Goal: Contribute content: Contribute content

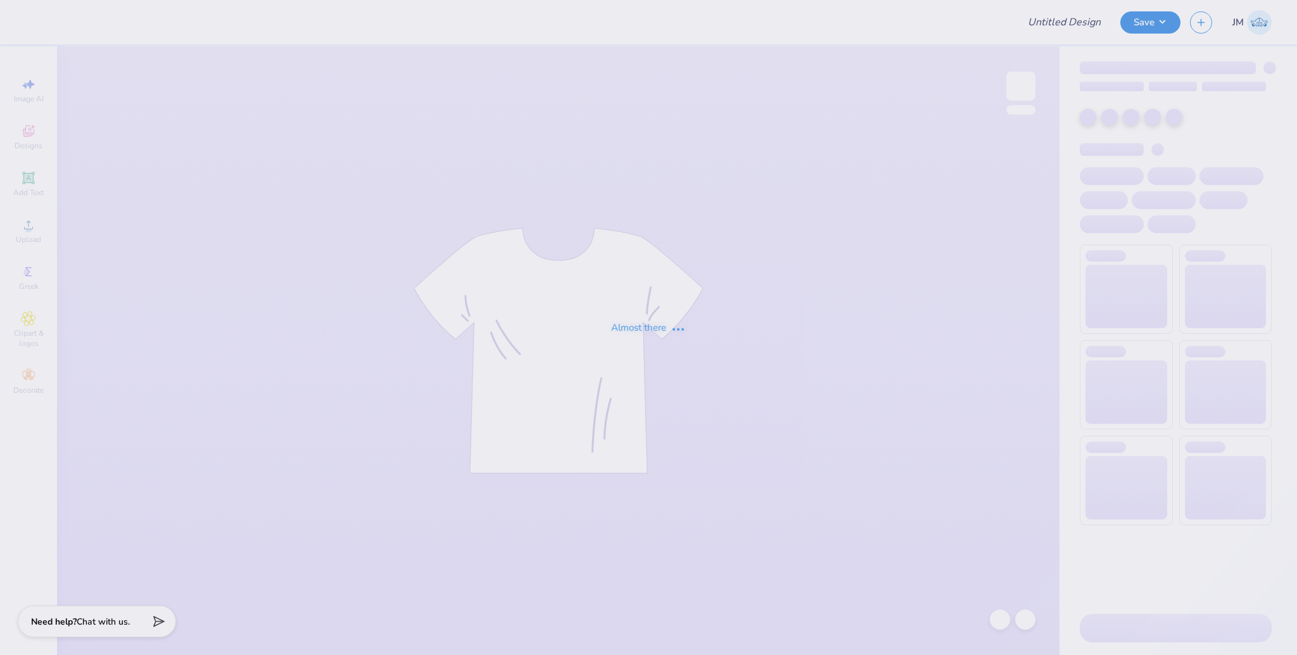
type input "[PERSON_NAME] : [GEOGRAPHIC_DATA][US_STATE] at [GEOGRAPHIC_DATA]"
type input "24"
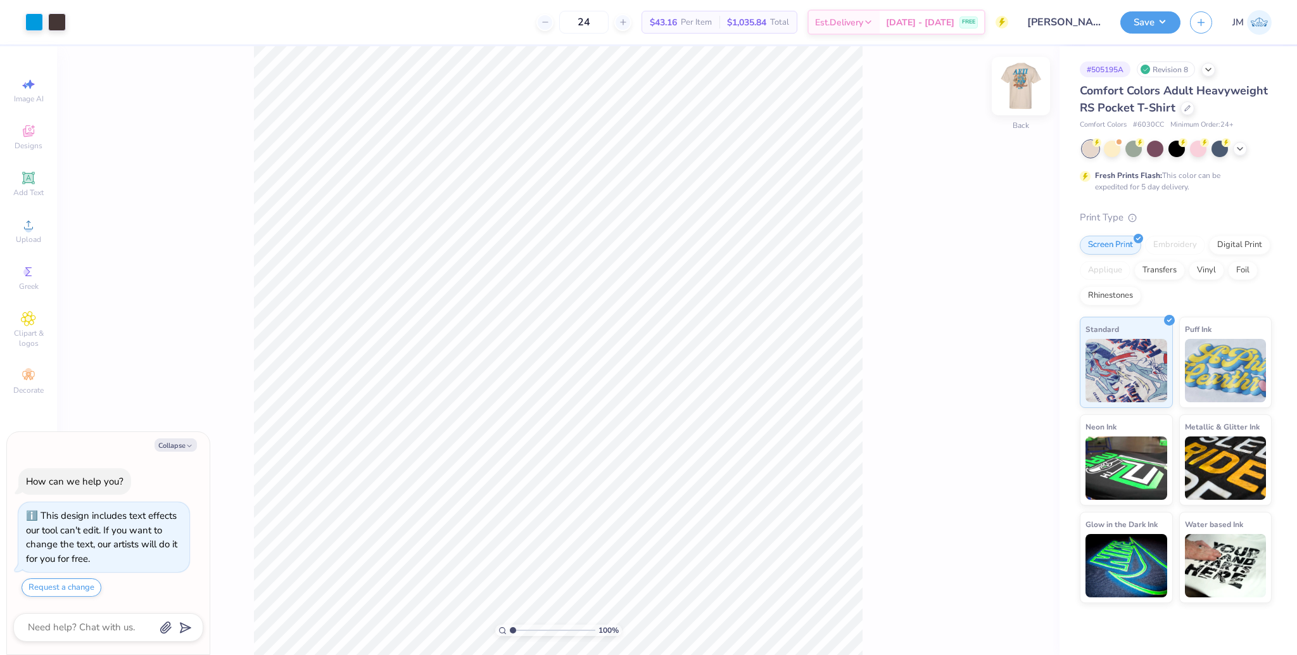
click at [1017, 97] on img at bounding box center [1020, 86] width 51 height 51
click at [41, 237] on div "Upload" at bounding box center [28, 230] width 44 height 37
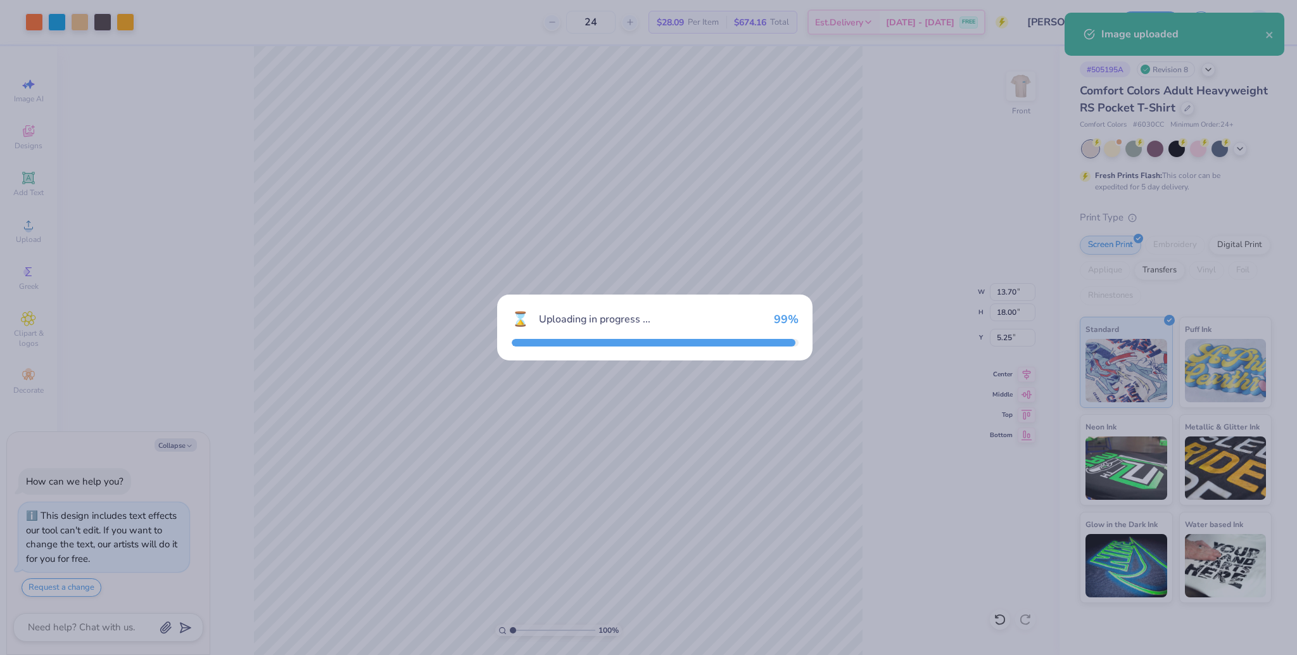
type textarea "x"
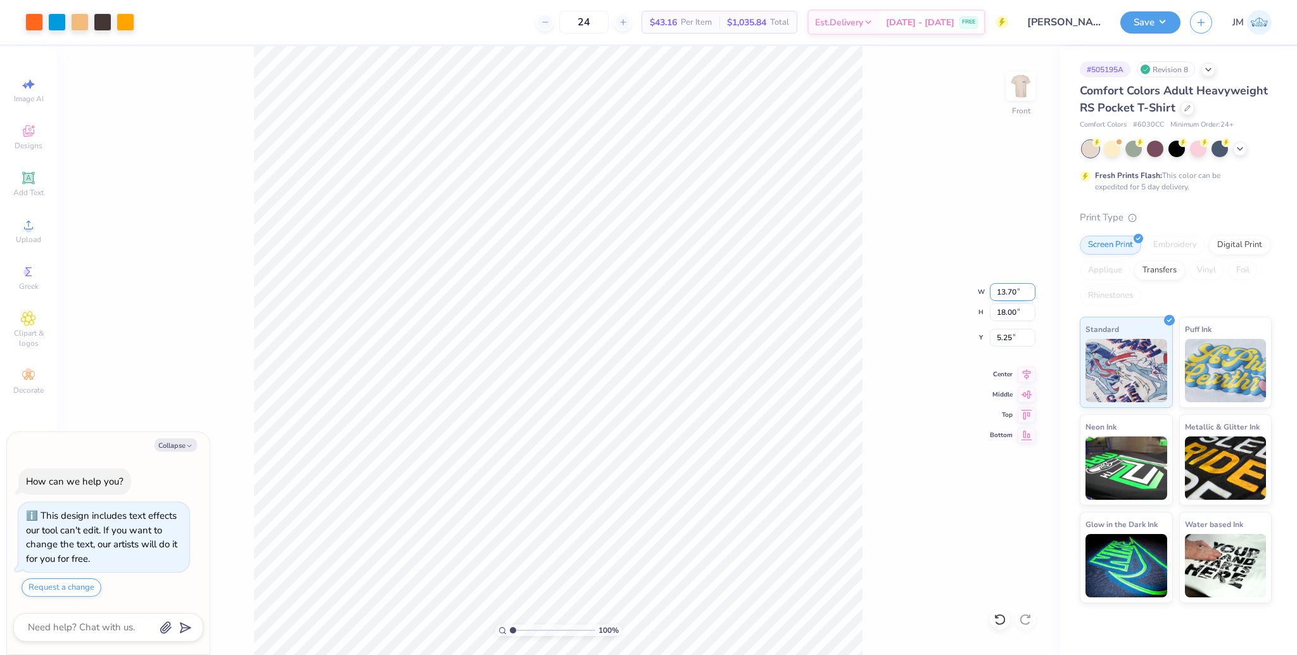
click at [997, 289] on input "13.70" at bounding box center [1013, 292] width 46 height 18
type input "10"
type textarea "x"
type input "10.00"
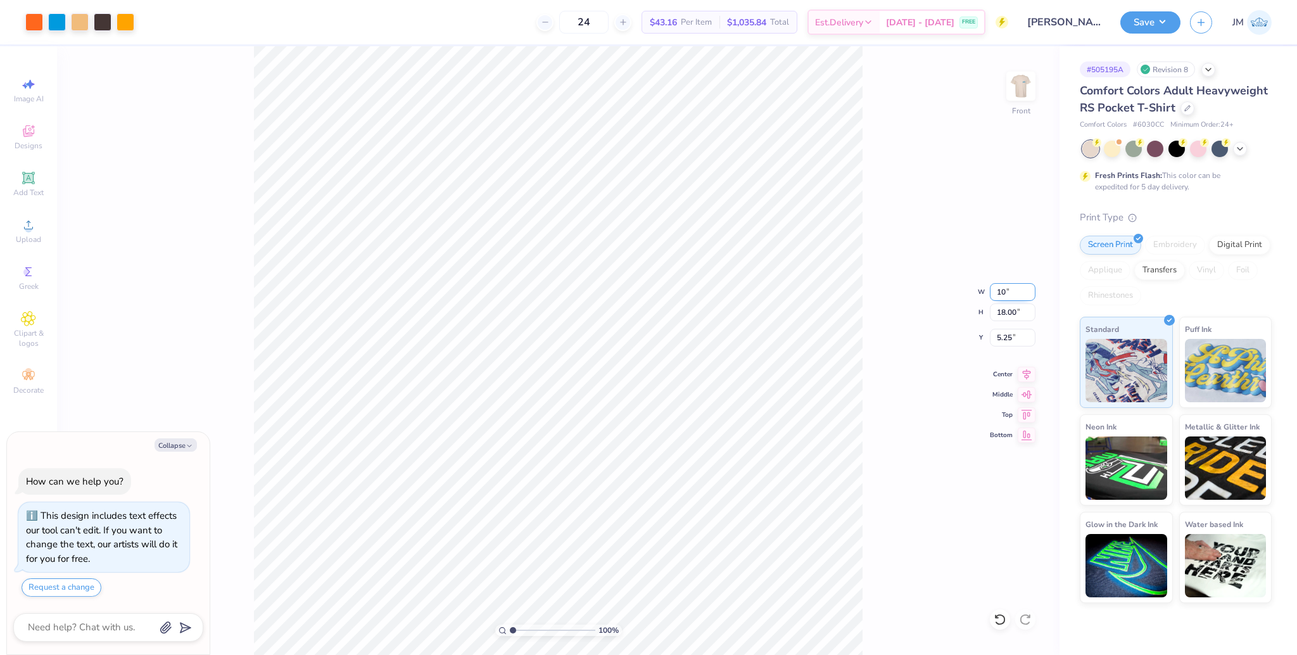
type input "13.14"
type input "7.68"
click at [998, 346] on div "100 % Front W 10.00 10.00 " H 13.14 13.14 " Y 7.68 7.68 " Center Middle Top Bot…" at bounding box center [558, 350] width 1002 height 608
click at [998, 346] on div "100 % Front W 10.00 H 13.14 Y 7.68 Center Middle Top Bottom" at bounding box center [558, 350] width 1002 height 608
type textarea "x"
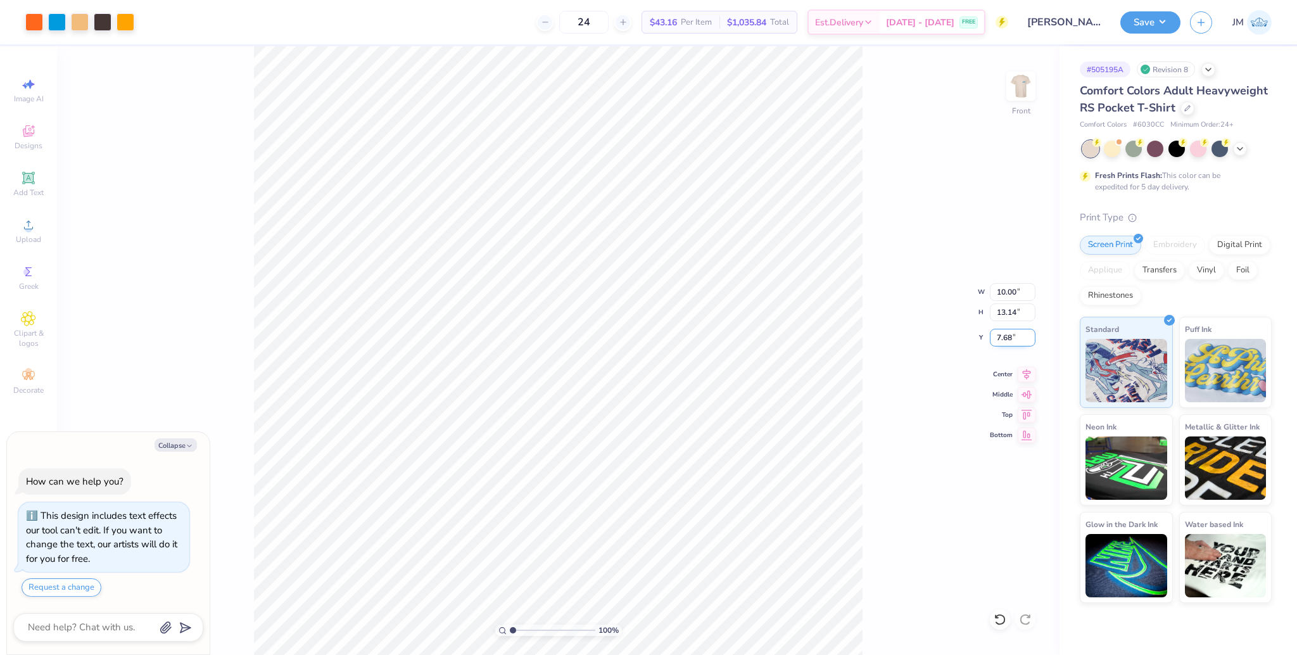
click at [1005, 330] on input "7.68" at bounding box center [1013, 338] width 46 height 18
type input "3"
type textarea "x"
type input "3.00"
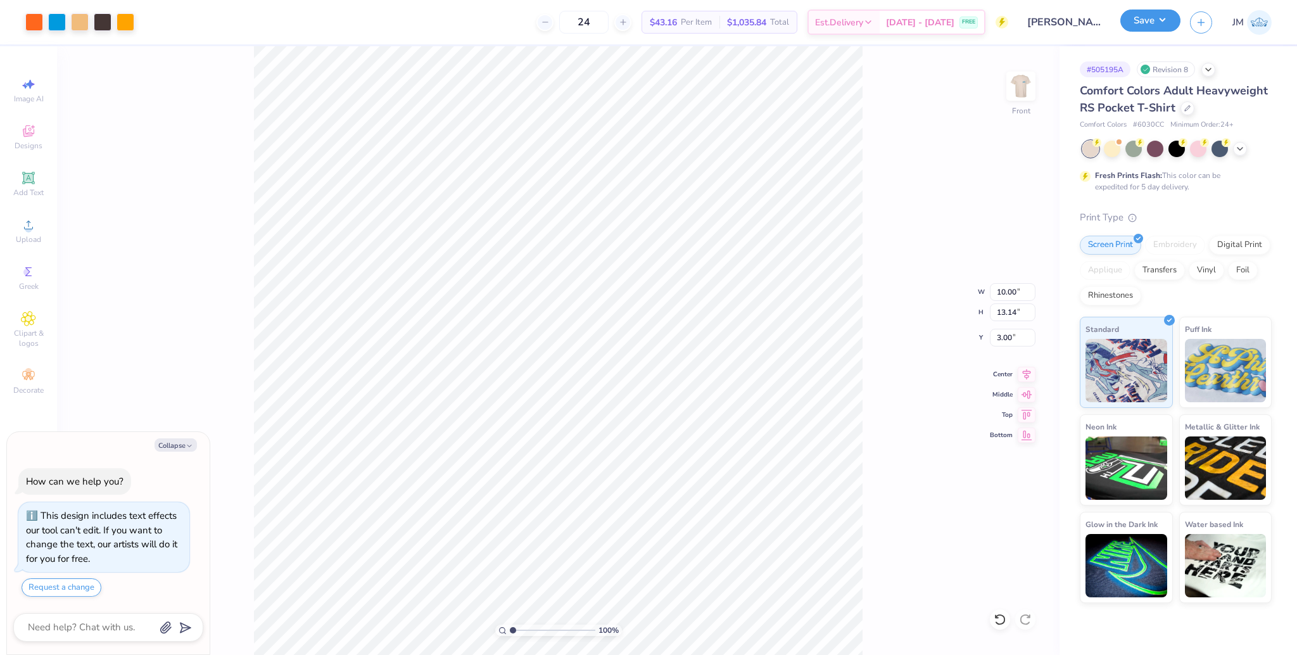
click at [1129, 21] on button "Save" at bounding box center [1150, 20] width 60 height 22
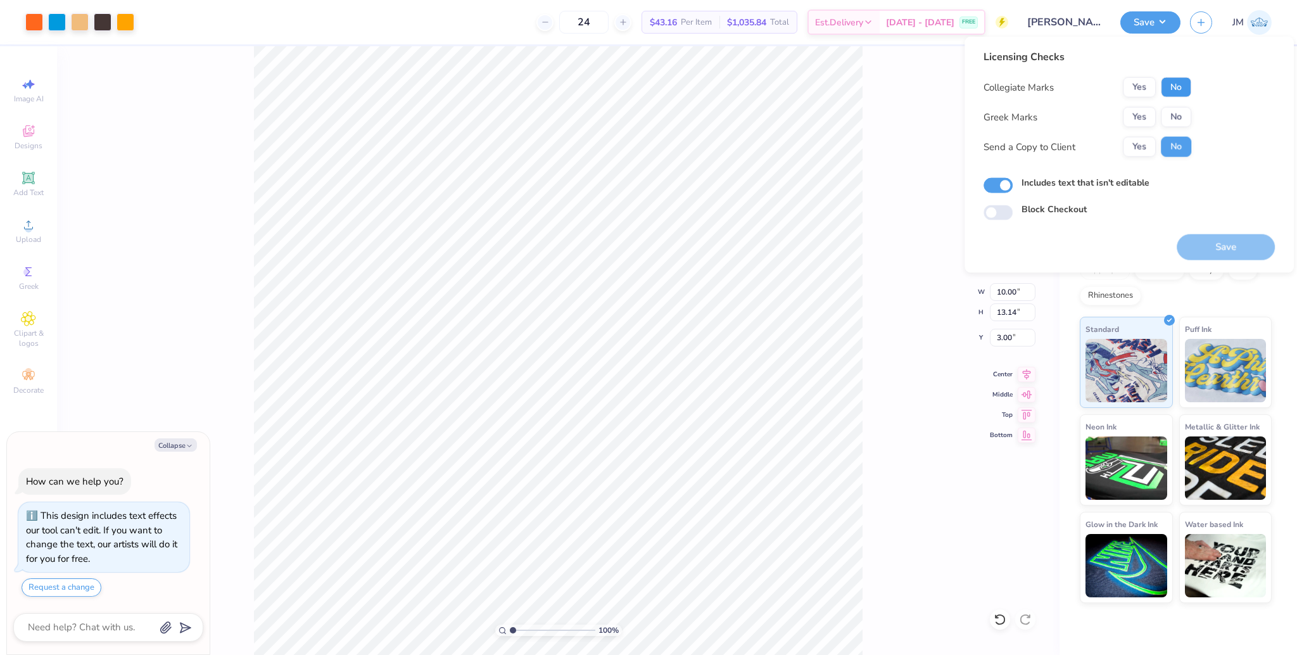
click at [1181, 82] on button "No" at bounding box center [1176, 87] width 30 height 20
click at [1121, 119] on div "Greek Marks Yes No" at bounding box center [1087, 117] width 208 height 20
click at [1147, 115] on button "Yes" at bounding box center [1139, 117] width 33 height 20
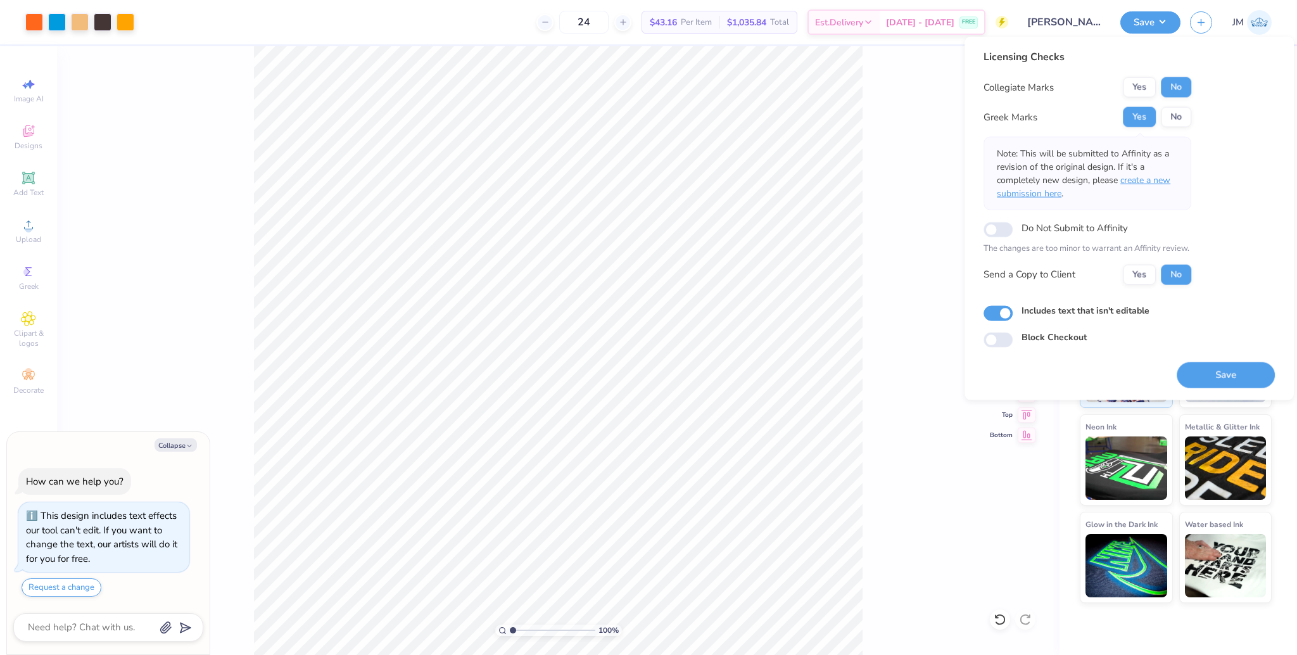
click at [1159, 179] on span "create a new submission here" at bounding box center [1083, 186] width 173 height 25
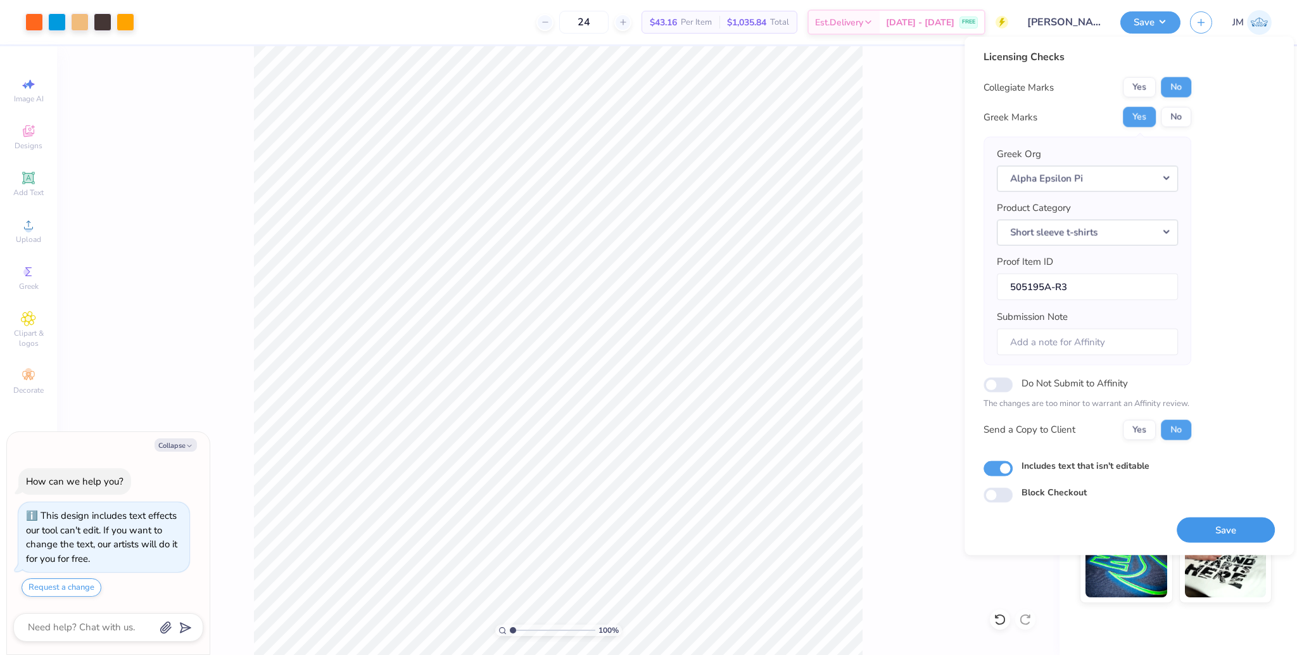
click at [1230, 532] on button "Save" at bounding box center [1225, 530] width 98 height 26
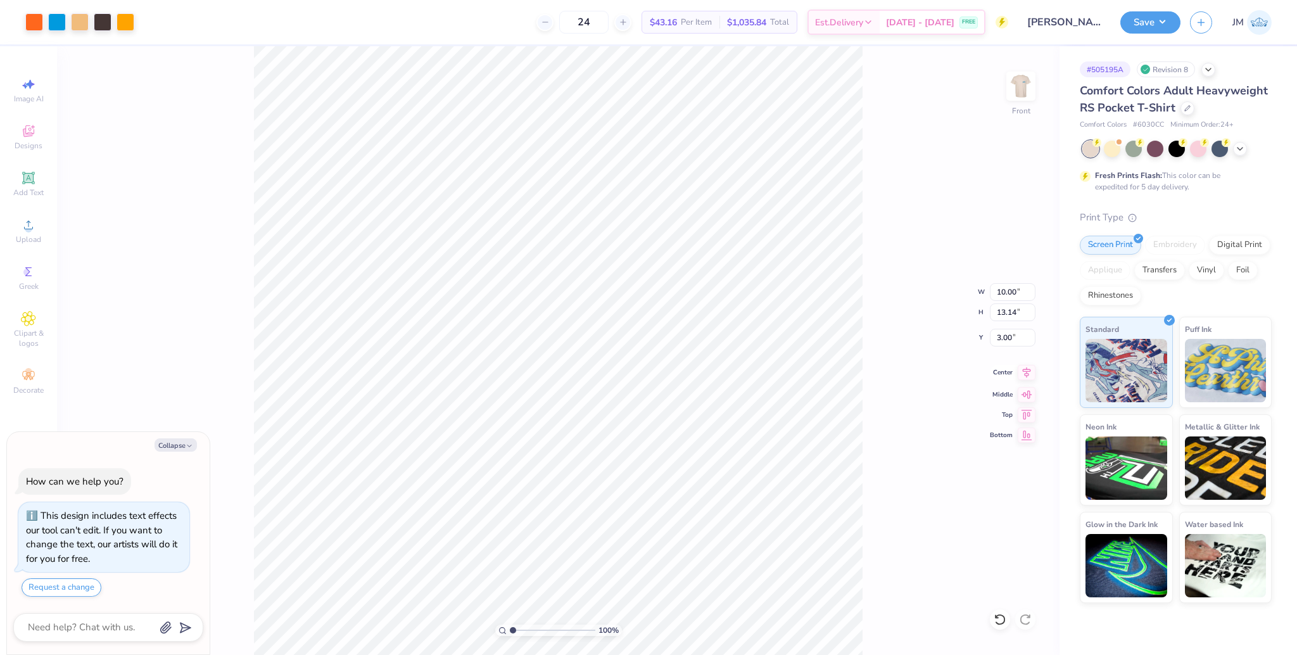
click at [1030, 374] on icon at bounding box center [1027, 372] width 18 height 15
click at [1028, 377] on icon at bounding box center [1027, 372] width 18 height 15
click at [1028, 104] on img at bounding box center [1020, 86] width 51 height 51
type textarea "x"
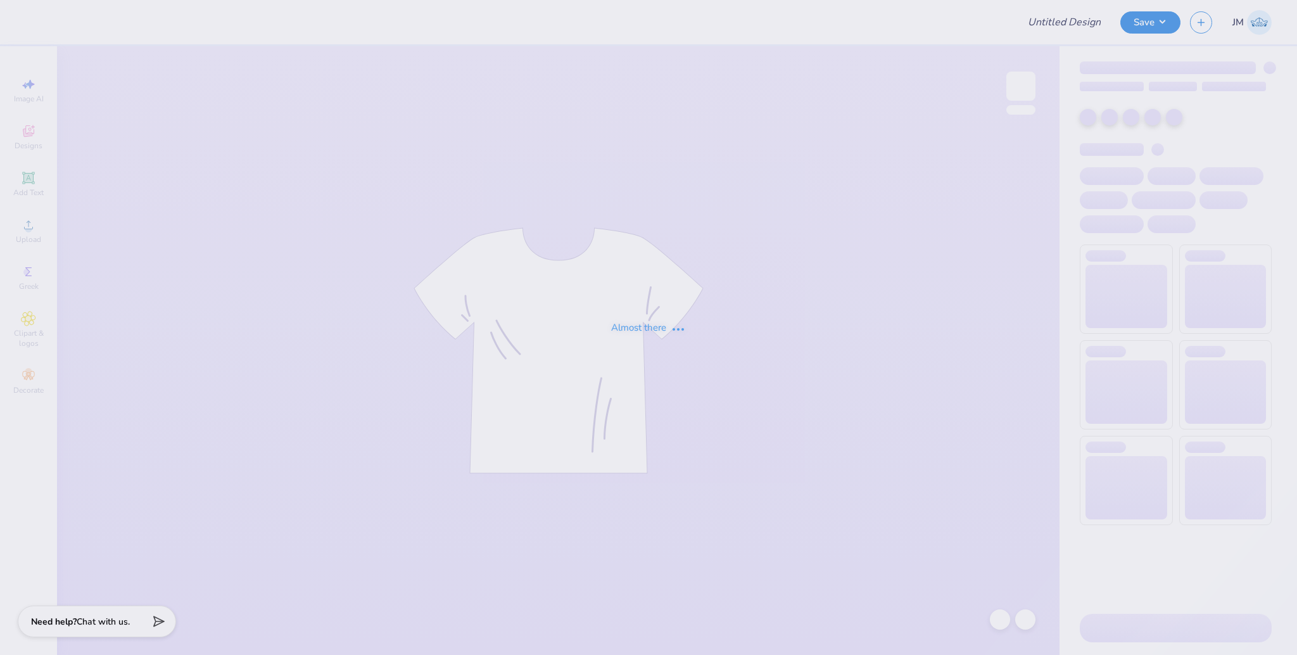
type input "DDD exec design"
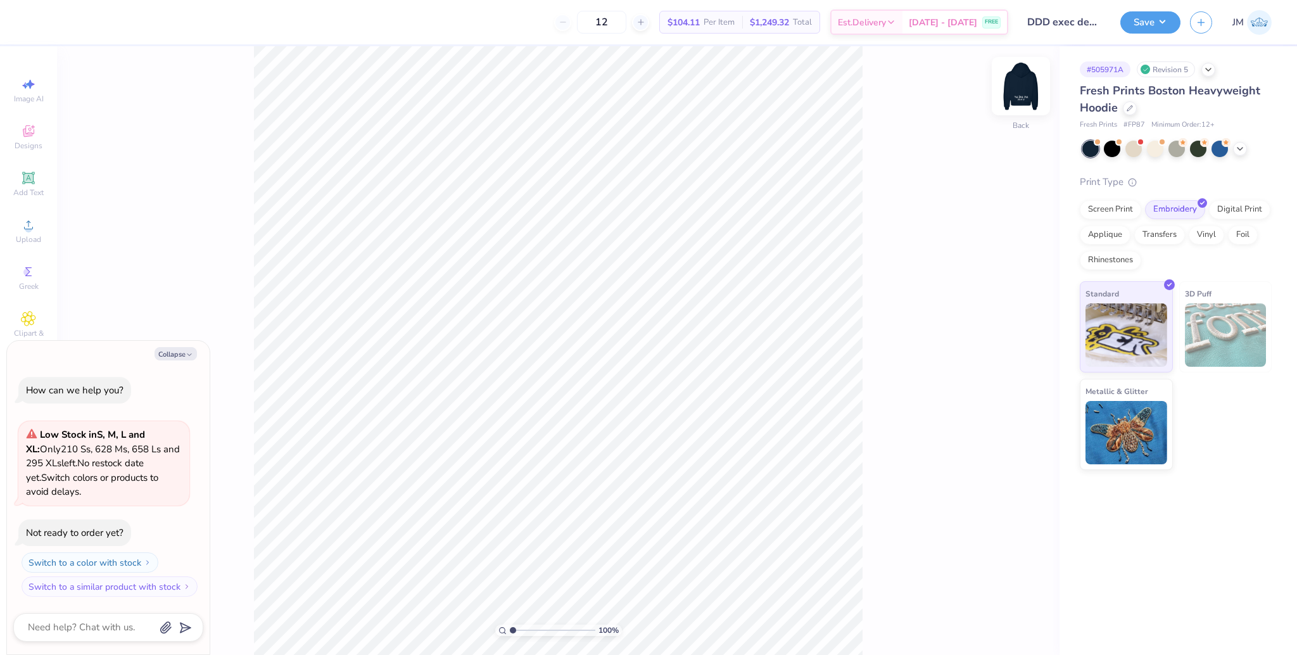
click at [1030, 92] on img at bounding box center [1020, 86] width 51 height 51
type textarea "x"
